Goal: Task Accomplishment & Management: Manage account settings

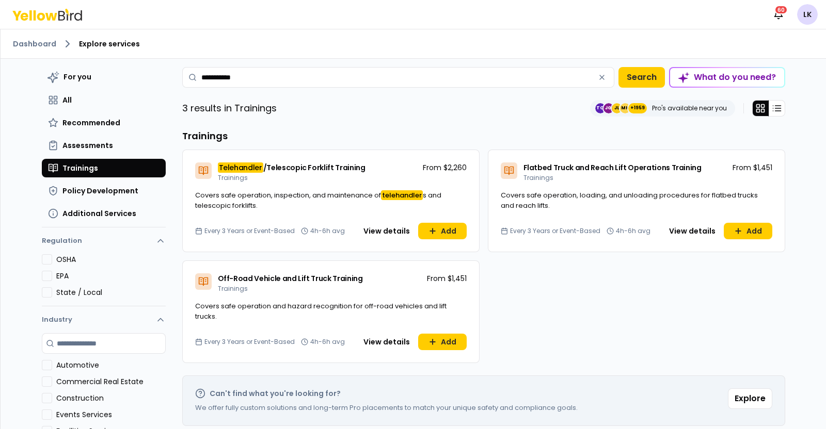
click at [802, 14] on html "**********" at bounding box center [413, 214] width 826 height 429
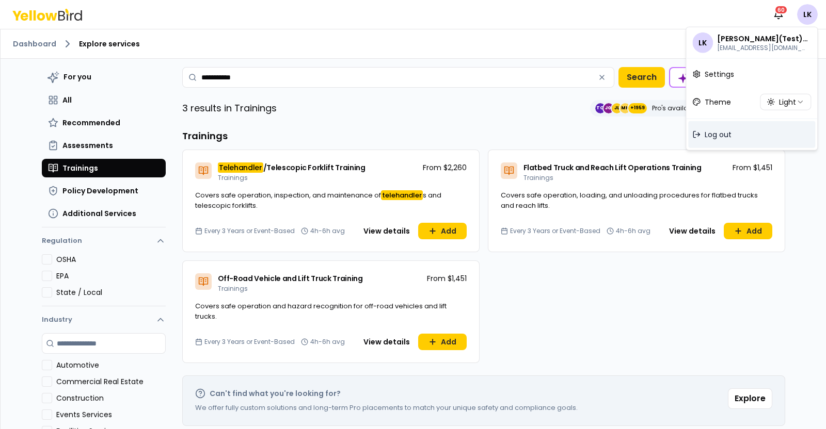
click at [713, 137] on span "Log out" at bounding box center [718, 135] width 27 height 10
